Goal: Navigation & Orientation: Go to known website

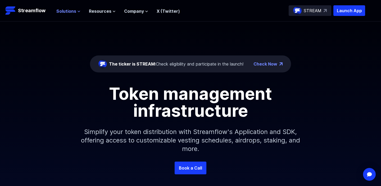
click at [69, 12] on span "Solutions" at bounding box center [66, 11] width 20 height 6
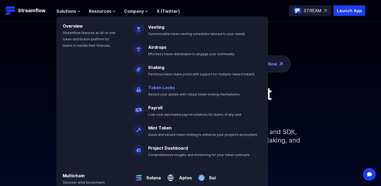
click at [160, 87] on link "Token Locks" at bounding box center [161, 87] width 27 height 5
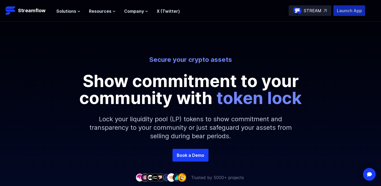
click at [349, 12] on p "Launch App" at bounding box center [349, 10] width 32 height 11
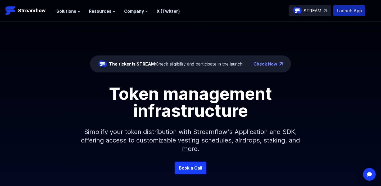
click at [349, 11] on p "Launch App" at bounding box center [349, 10] width 32 height 11
